Goal: Information Seeking & Learning: Learn about a topic

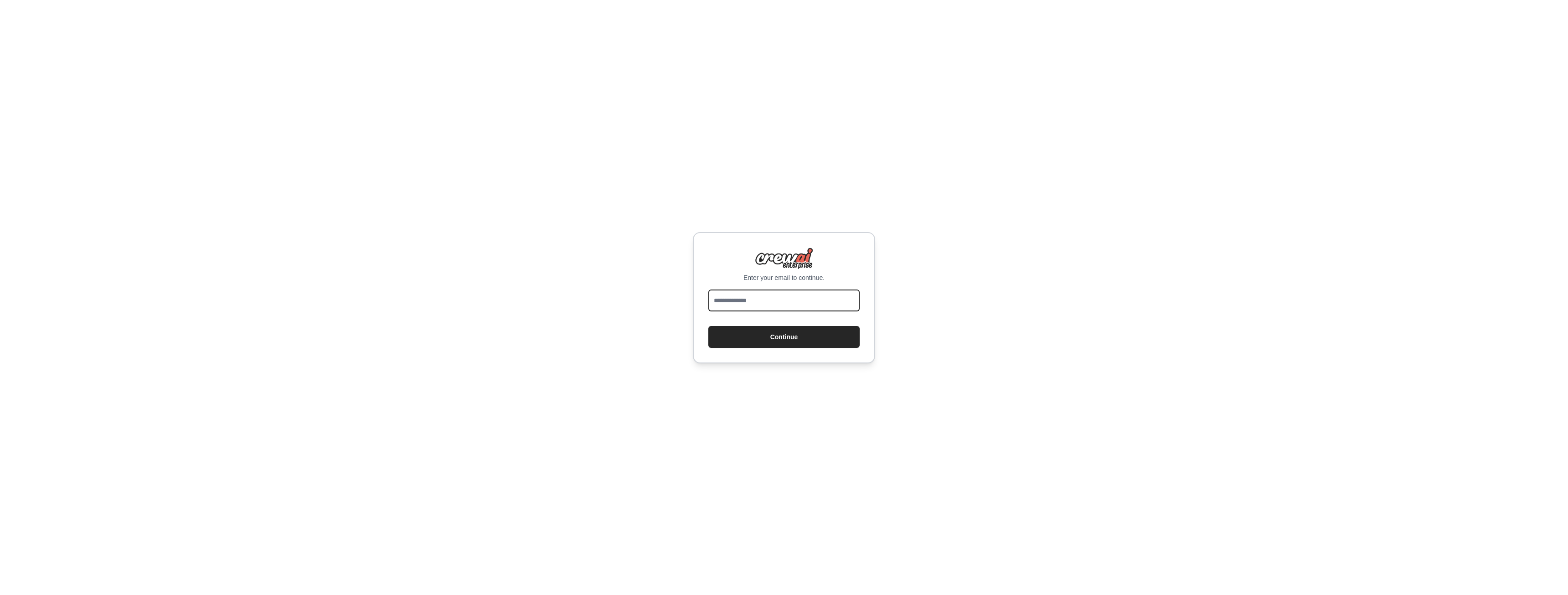
click at [761, 306] on input "email" at bounding box center [784, 301] width 151 height 22
type input "**********"
click at [764, 339] on button "Continue" at bounding box center [784, 337] width 151 height 22
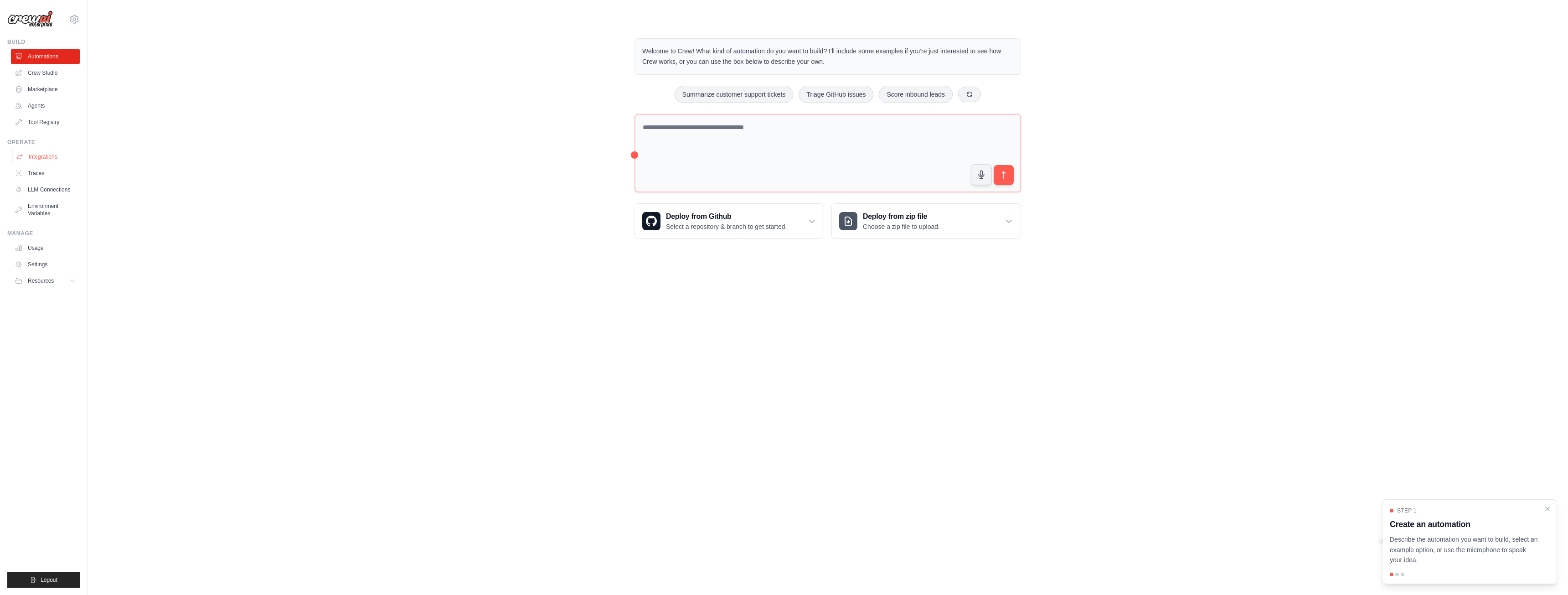
click at [38, 160] on link "Integrations" at bounding box center [46, 156] width 69 height 15
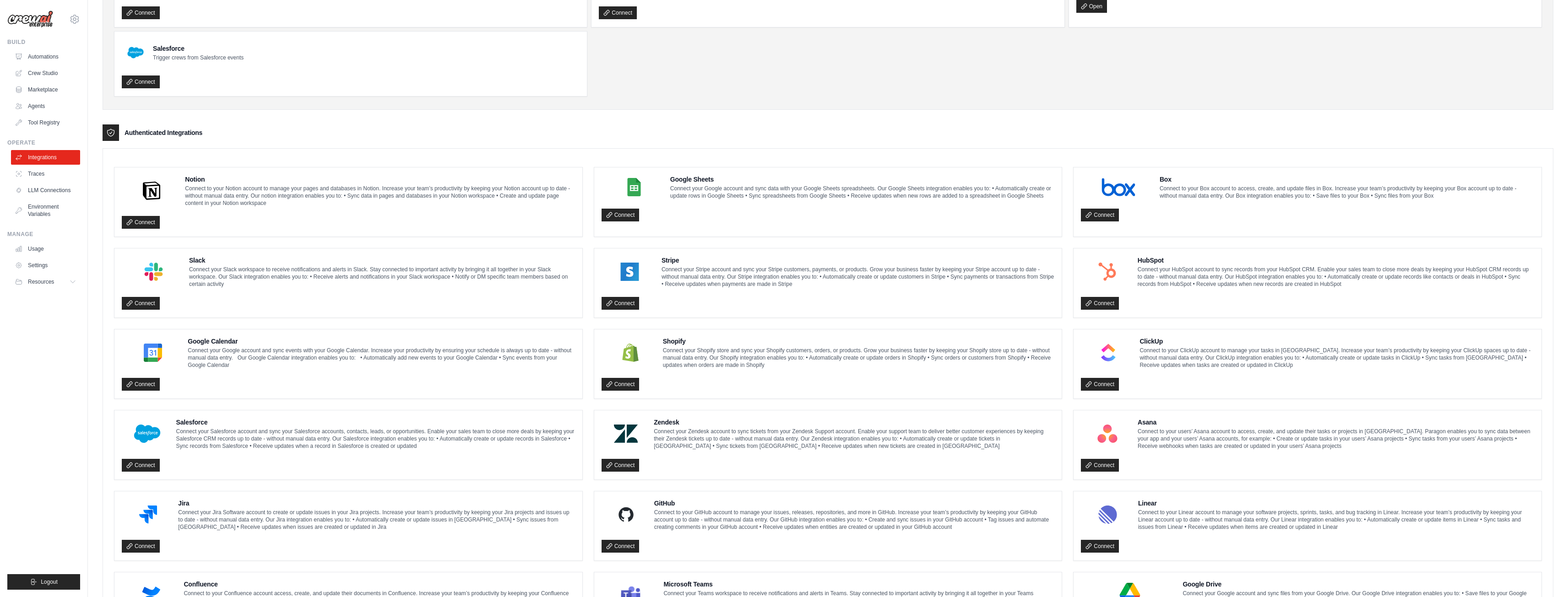
scroll to position [81, 0]
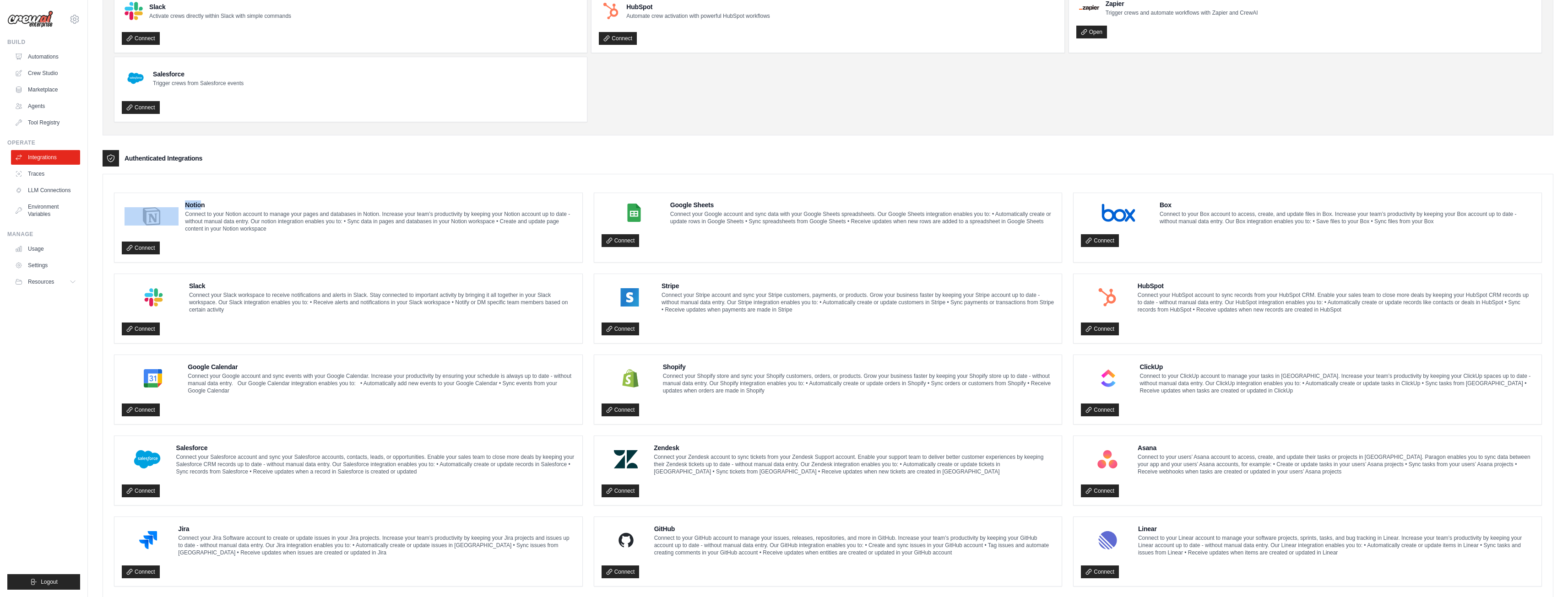
drag, startPoint x: 180, startPoint y: 205, endPoint x: 199, endPoint y: 204, distance: 19.0
click at [199, 204] on div "Notion Connect to your Notion account to manage your pages and databases in Not…" at bounding box center [348, 216] width 453 height 32
click at [225, 208] on h4 "Notion" at bounding box center [379, 205] width 389 height 9
drag, startPoint x: 186, startPoint y: 202, endPoint x: 209, endPoint y: 204, distance: 23.1
click at [209, 204] on h4 "Notion" at bounding box center [379, 205] width 389 height 9
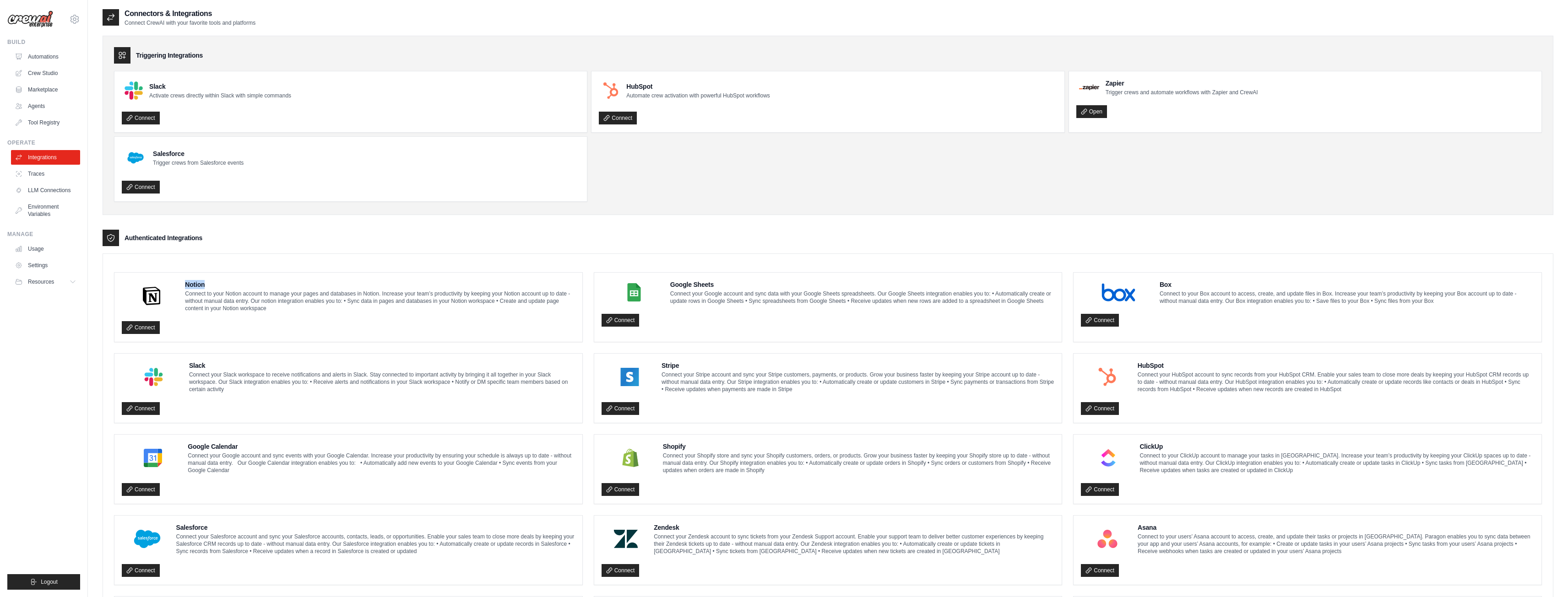
scroll to position [0, 0]
drag, startPoint x: 152, startPoint y: 87, endPoint x: 168, endPoint y: 87, distance: 16.0
click at [168, 87] on h4 "Slack" at bounding box center [220, 88] width 142 height 9
copy h4 "Slack"
drag, startPoint x: 628, startPoint y: 88, endPoint x: 662, endPoint y: 88, distance: 34.0
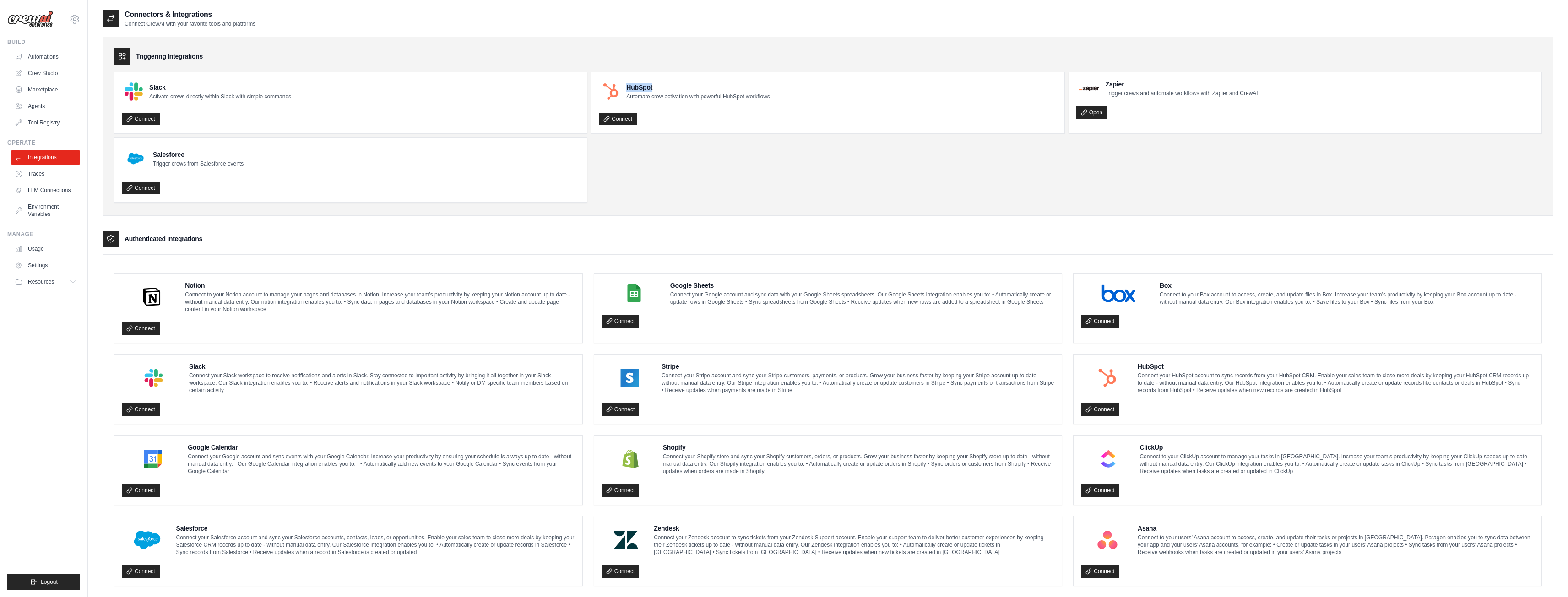
click at [662, 88] on h4 "HubSpot" at bounding box center [697, 88] width 143 height 9
copy h4 "HubSpot"
drag, startPoint x: 1105, startPoint y: 82, endPoint x: 1123, endPoint y: 82, distance: 18.0
click at [1123, 82] on h4 "Zapier" at bounding box center [1182, 84] width 152 height 9
copy h4 "Zapier"
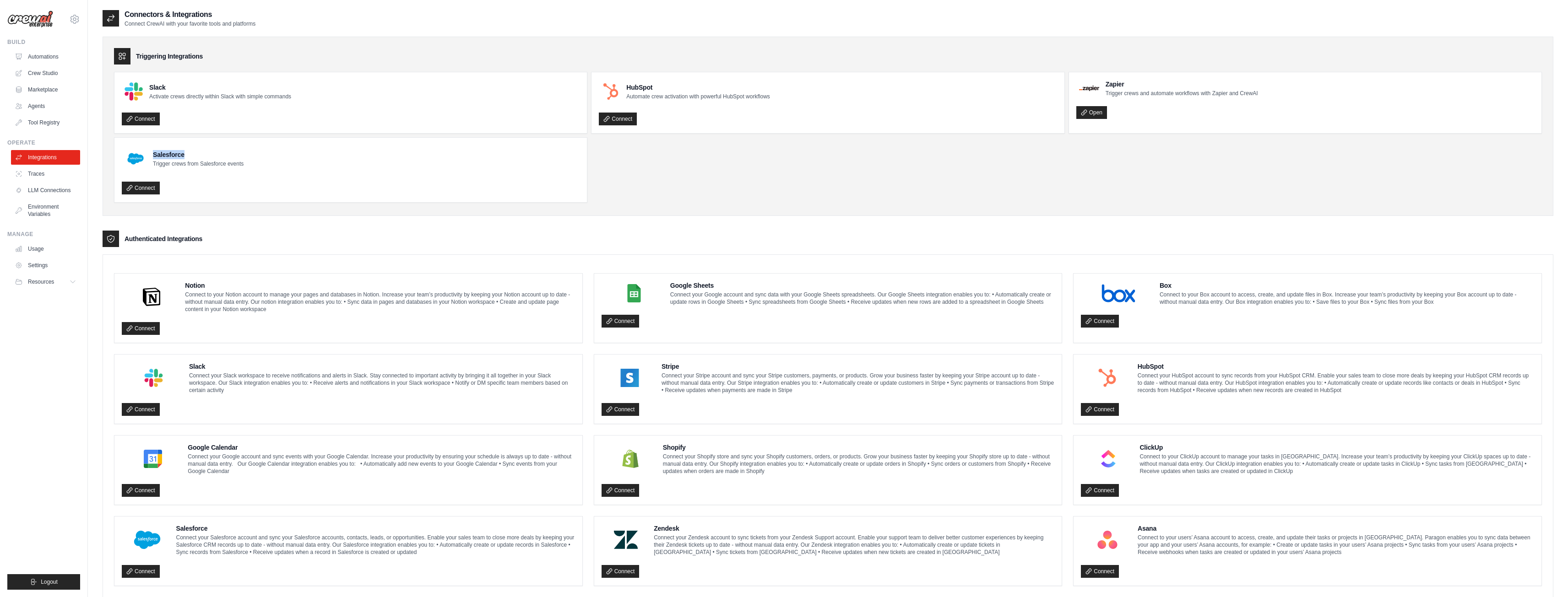
drag, startPoint x: 152, startPoint y: 155, endPoint x: 194, endPoint y: 153, distance: 42.0
click at [194, 153] on div "Salesforce Trigger crews from Salesforce events" at bounding box center [182, 158] width 122 height 28
copy h4 "Salesforce"
drag, startPoint x: 186, startPoint y: 285, endPoint x: 209, endPoint y: 285, distance: 23.0
click at [209, 285] on h4 "Notion" at bounding box center [379, 285] width 389 height 9
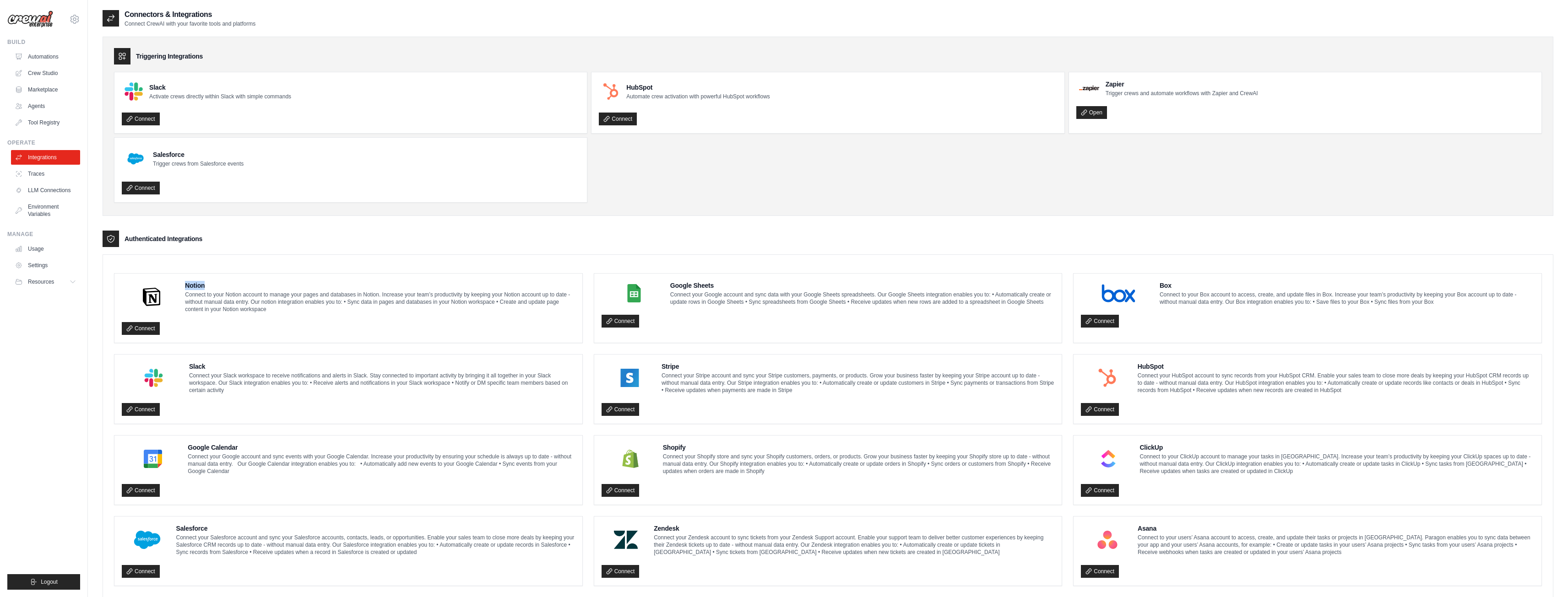
copy h4 "Notion"
drag, startPoint x: 661, startPoint y: 365, endPoint x: 690, endPoint y: 365, distance: 29.0
click at [690, 365] on h4 "Stripe" at bounding box center [858, 366] width 393 height 9
copy h4 "Stripe"
drag, startPoint x: 664, startPoint y: 448, endPoint x: 702, endPoint y: 445, distance: 38.1
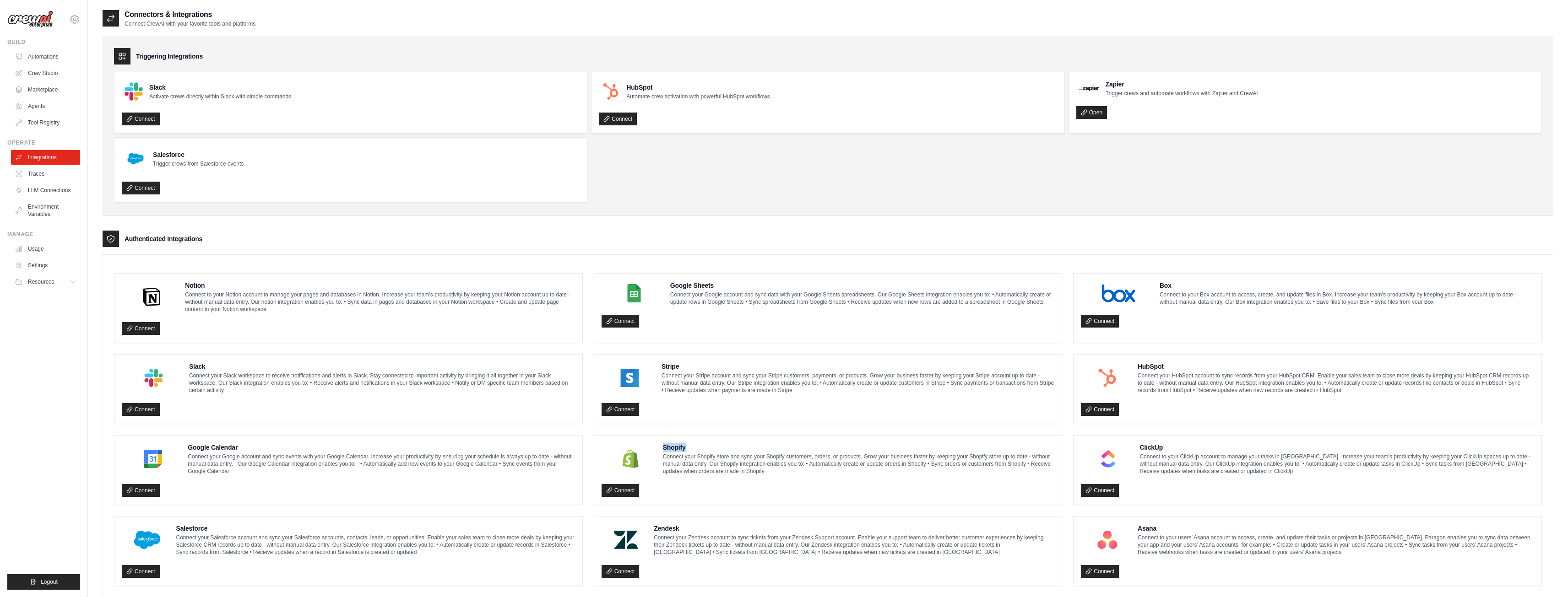
click at [702, 445] on h4 "Shopify" at bounding box center [858, 448] width 392 height 9
copy h4 "Shopify"
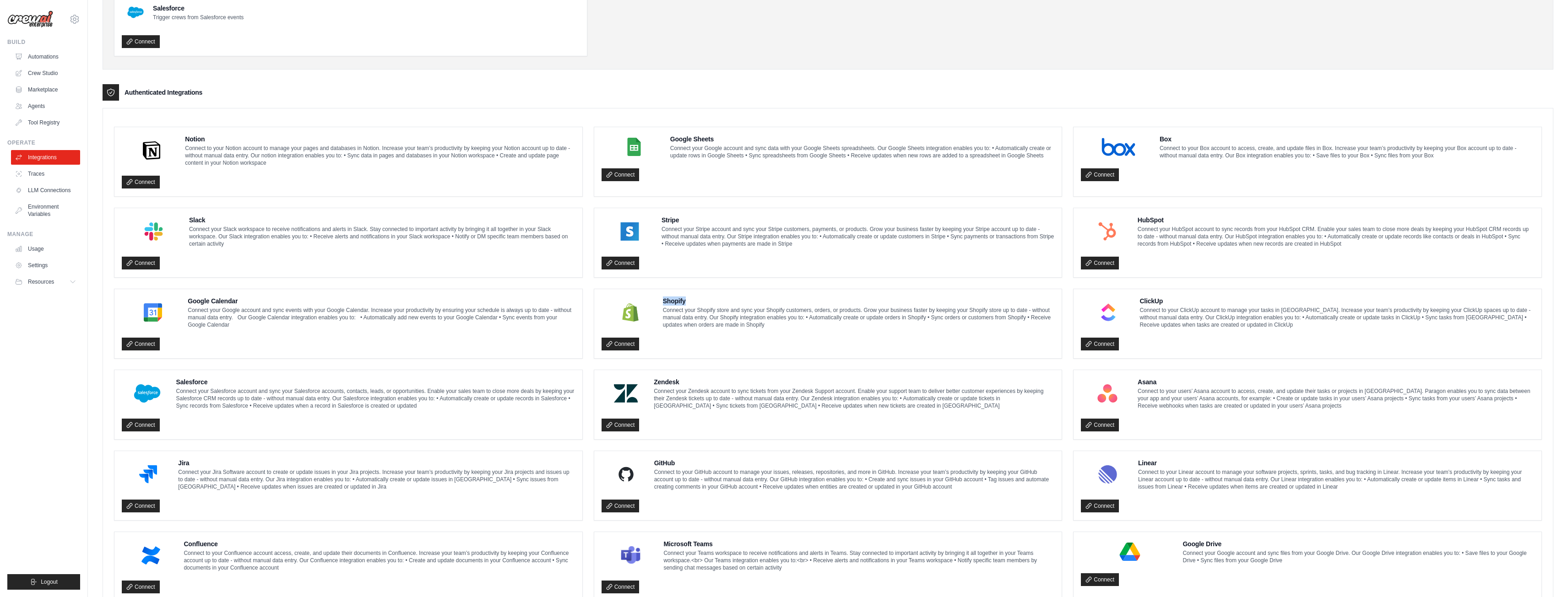
scroll to position [183, 0]
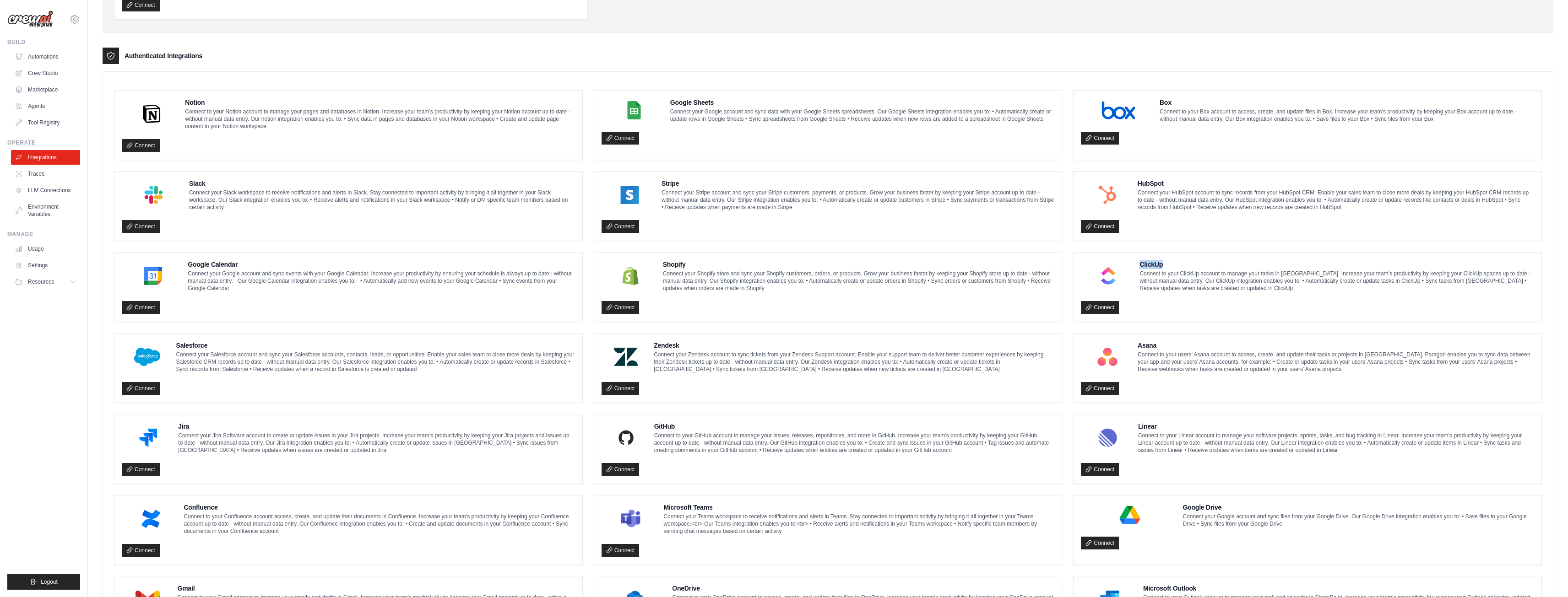
drag, startPoint x: 1145, startPoint y: 267, endPoint x: 1175, endPoint y: 268, distance: 30.0
click at [1175, 268] on h4 "ClickUp" at bounding box center [1336, 265] width 395 height 9
copy h4 "ClickUp"
click at [697, 346] on h4 "Zendesk" at bounding box center [854, 345] width 400 height 9
copy h4 "Zendesk"
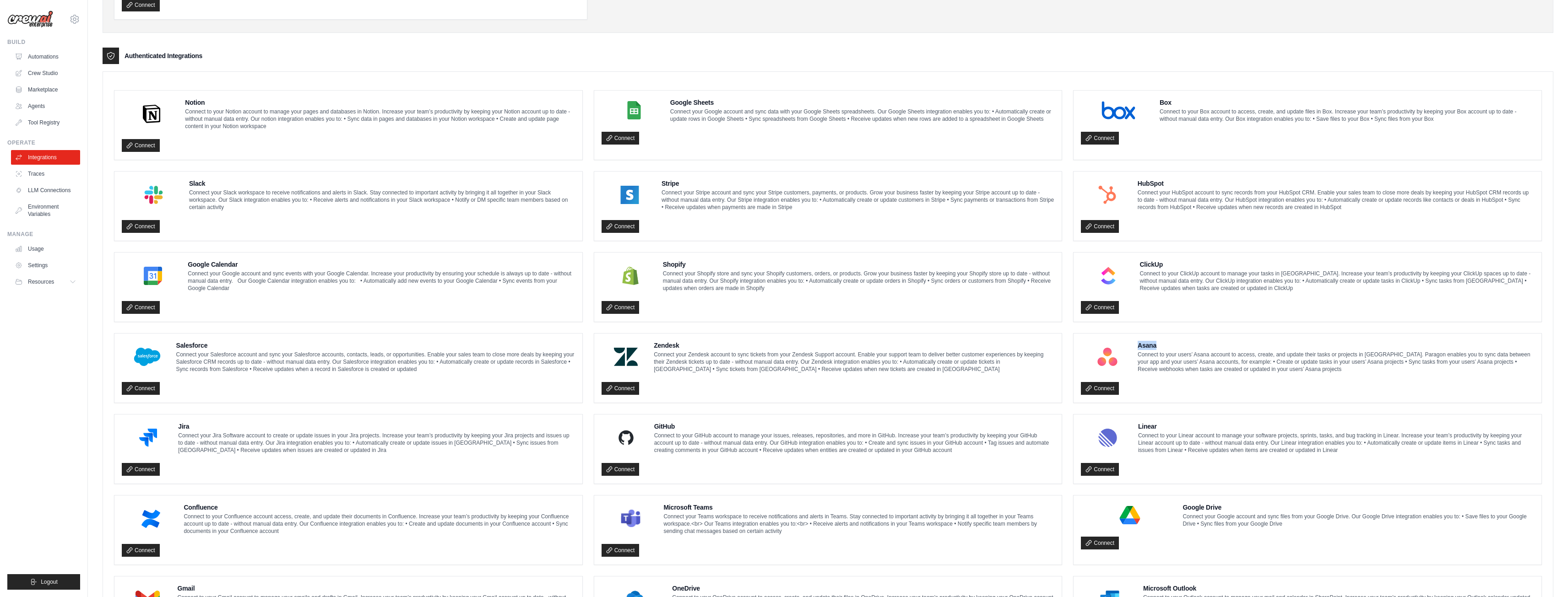
drag, startPoint x: 1140, startPoint y: 345, endPoint x: 1165, endPoint y: 342, distance: 25.2
click at [1165, 342] on h4 "Asana" at bounding box center [1336, 345] width 396 height 9
copy h4 "Asana"
drag, startPoint x: 182, startPoint y: 424, endPoint x: 204, endPoint y: 424, distance: 22.0
click at [204, 424] on div "Jira Connect your Jira Software account to create or update issues in your Jira…" at bounding box center [348, 438] width 453 height 32
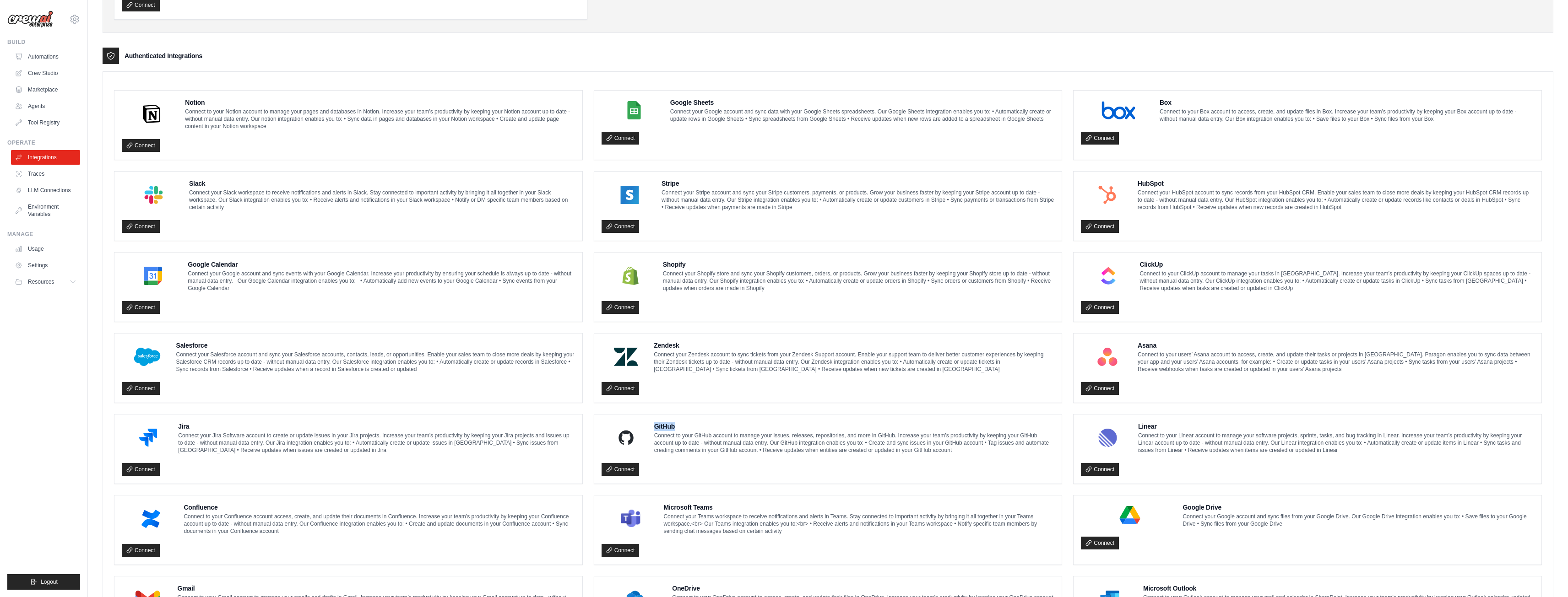
drag, startPoint x: 655, startPoint y: 424, endPoint x: 674, endPoint y: 424, distance: 19.0
click at [674, 424] on h4 "GitHub" at bounding box center [854, 426] width 400 height 9
drag, startPoint x: 1138, startPoint y: 428, endPoint x: 1160, endPoint y: 428, distance: 22.0
click at [1160, 428] on h4 "Linear" at bounding box center [1336, 426] width 396 height 9
drag, startPoint x: 183, startPoint y: 509, endPoint x: 219, endPoint y: 508, distance: 36.0
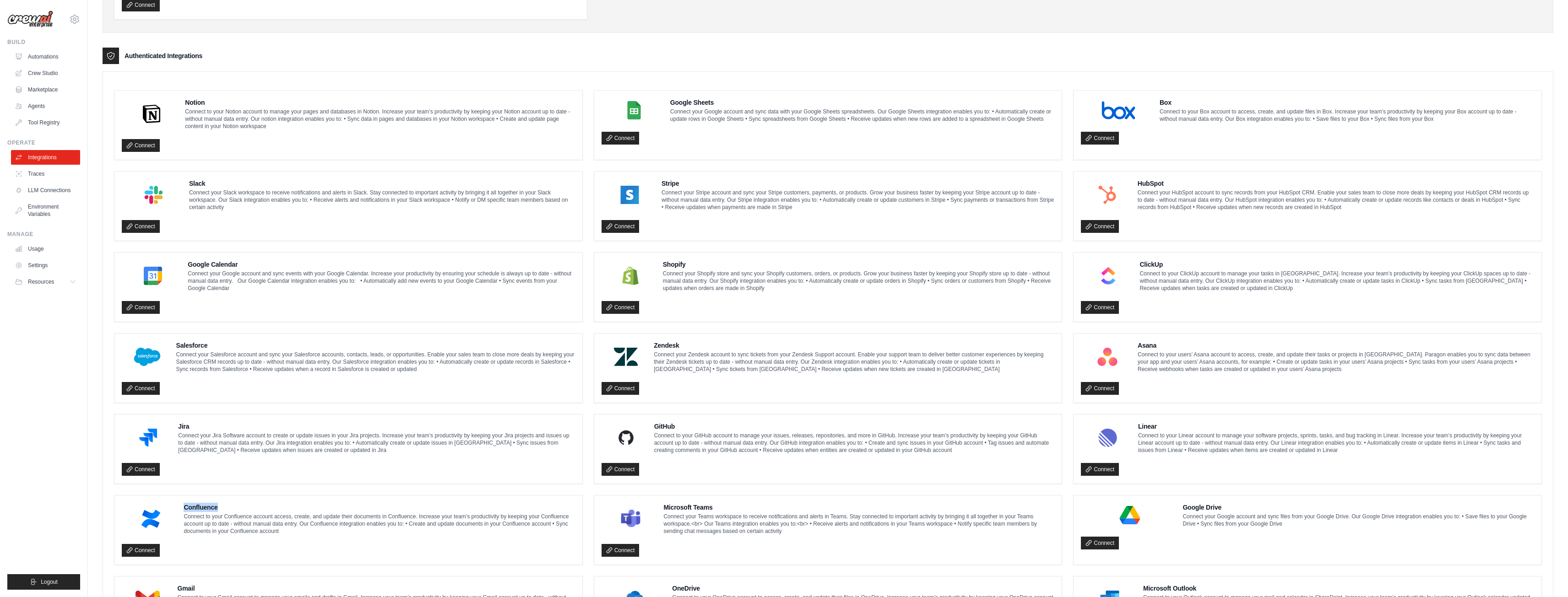
click at [219, 508] on div "Confluence Connect to your Confluence account access, create, and update their …" at bounding box center [348, 519] width 453 height 32
drag, startPoint x: 661, startPoint y: 505, endPoint x: 717, endPoint y: 502, distance: 56.1
click at [717, 502] on div "Microsoft Teams Connect your Teams workspace to receive notifications and alert…" at bounding box center [828, 530] width 468 height 69
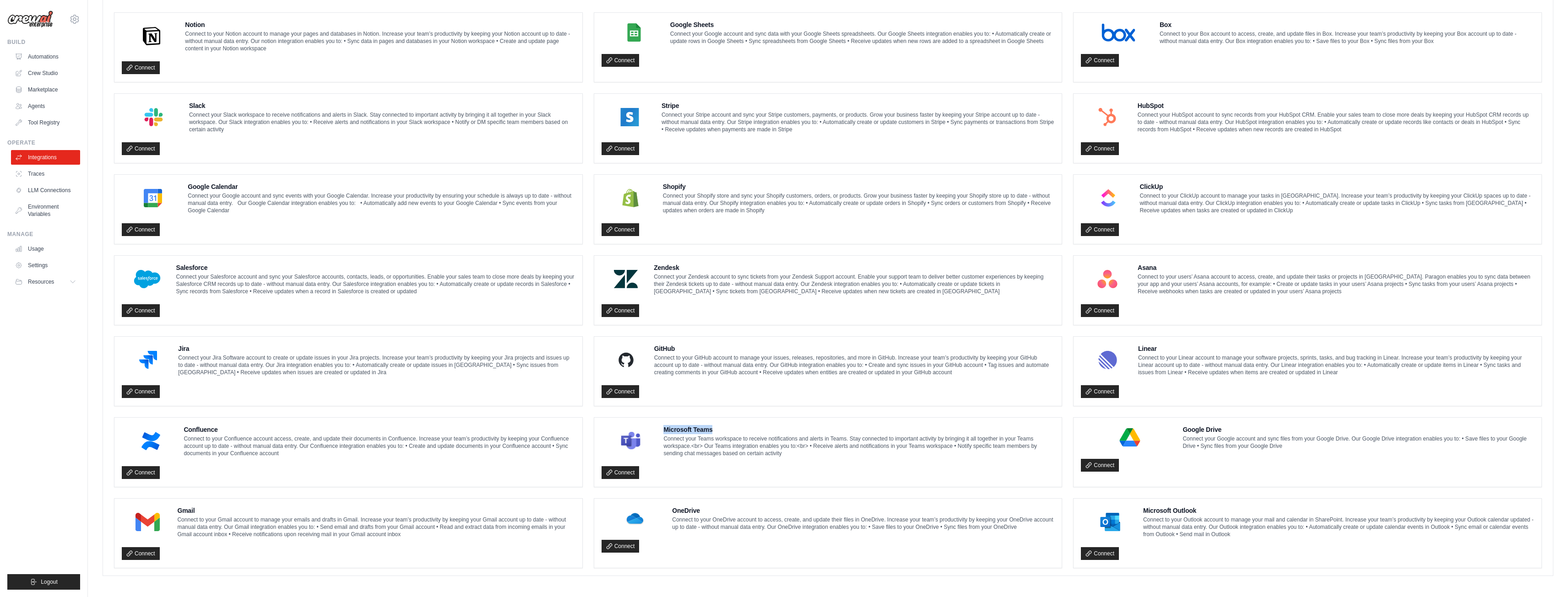
scroll to position [263, 0]
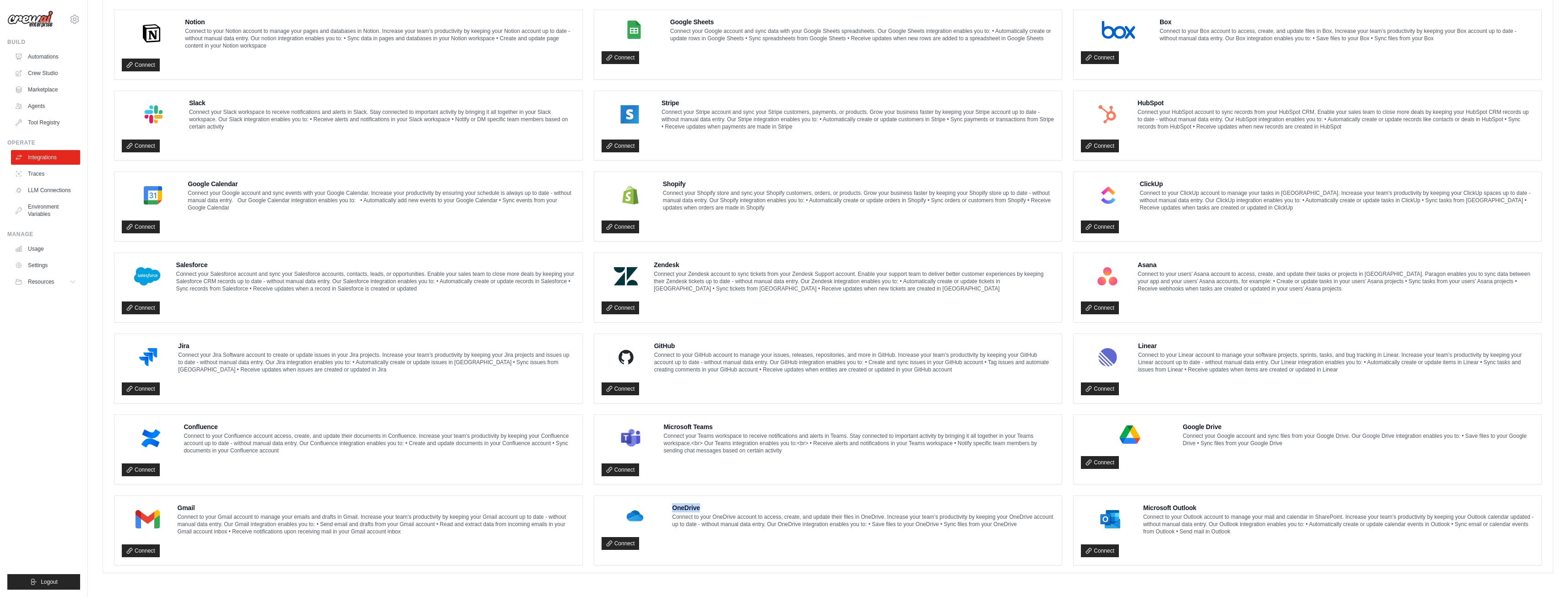
drag, startPoint x: 684, startPoint y: 509, endPoint x: 710, endPoint y: 509, distance: 26.0
click at [710, 509] on h4 "OneDrive" at bounding box center [863, 508] width 383 height 9
drag, startPoint x: 1198, startPoint y: 509, endPoint x: 1144, endPoint y: 507, distance: 54.0
click at [1144, 507] on h4 "Microsoft Outlook" at bounding box center [1339, 508] width 391 height 9
